Goal: Information Seeking & Learning: Learn about a topic

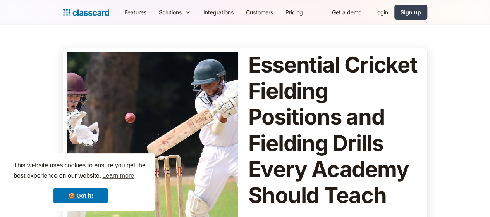
drag, startPoint x: 0, startPoint y: 0, endPoint x: 102, endPoint y: 81, distance: 130.4
click at [102, 81] on div at bounding box center [152, 160] width 171 height 217
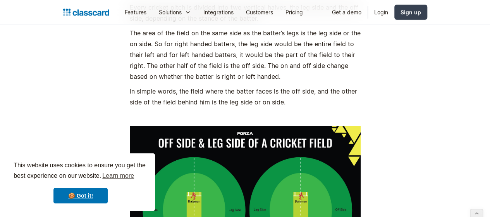
scroll to position [1214, 0]
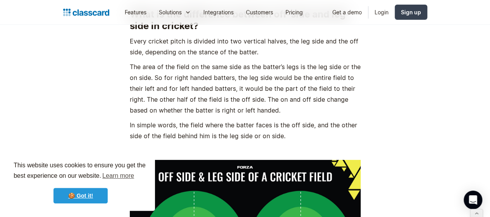
click at [81, 193] on link "🍪 Got it!" at bounding box center [80, 196] width 54 height 16
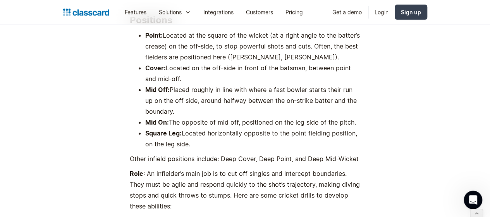
scroll to position [2548, 0]
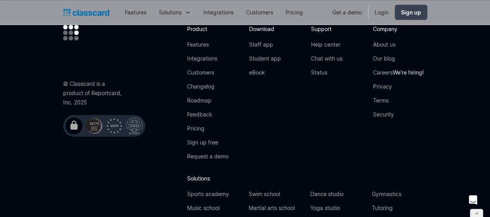
scroll to position [6224, 0]
